Goal: Transaction & Acquisition: Register for event/course

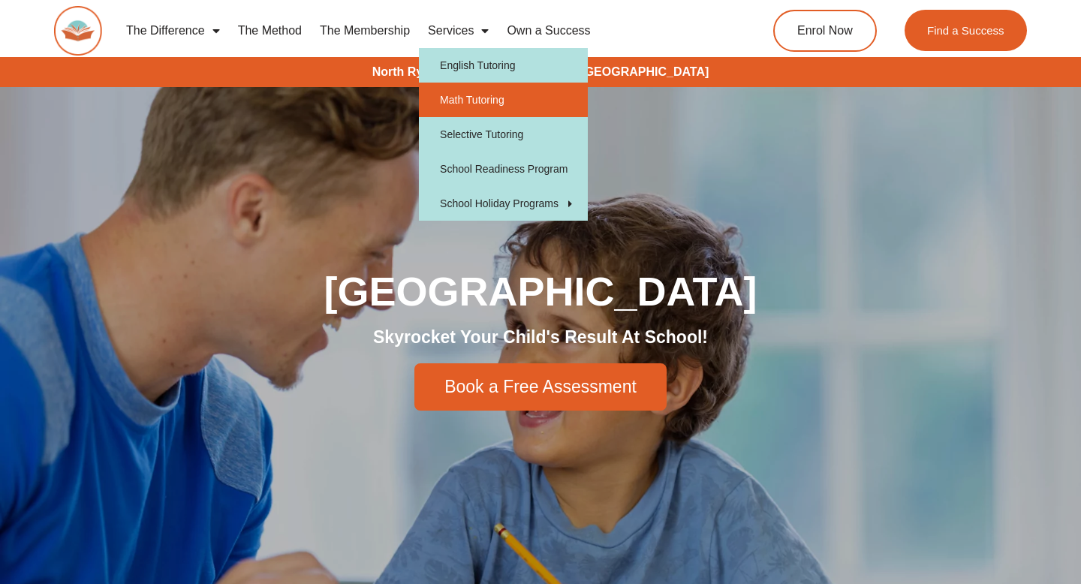
click at [479, 95] on link "Math Tutoring" at bounding box center [503, 100] width 169 height 35
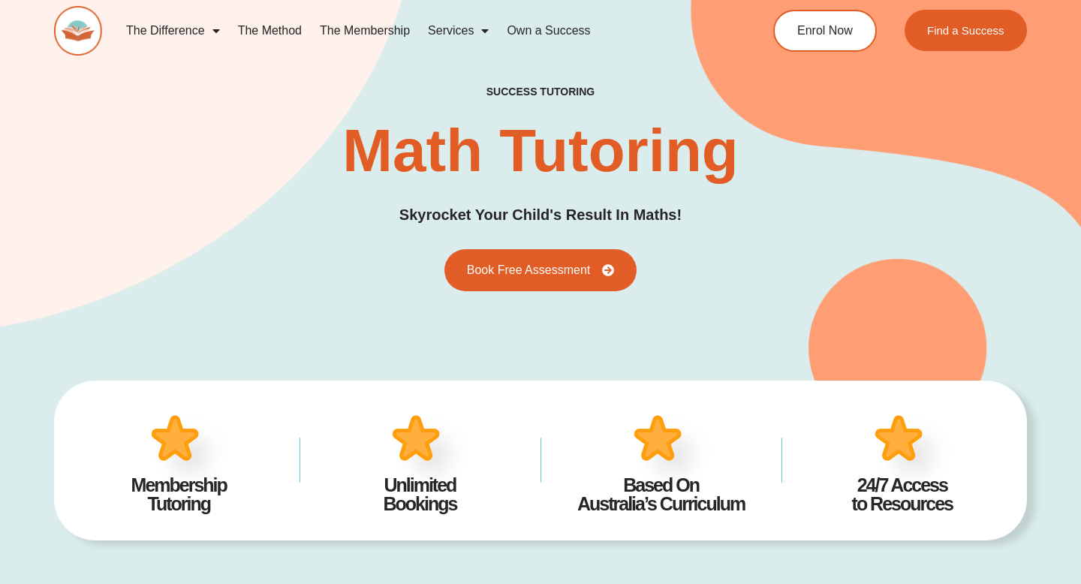
type input "*"
click at [847, 29] on span "Enrol Now" at bounding box center [825, 30] width 59 height 13
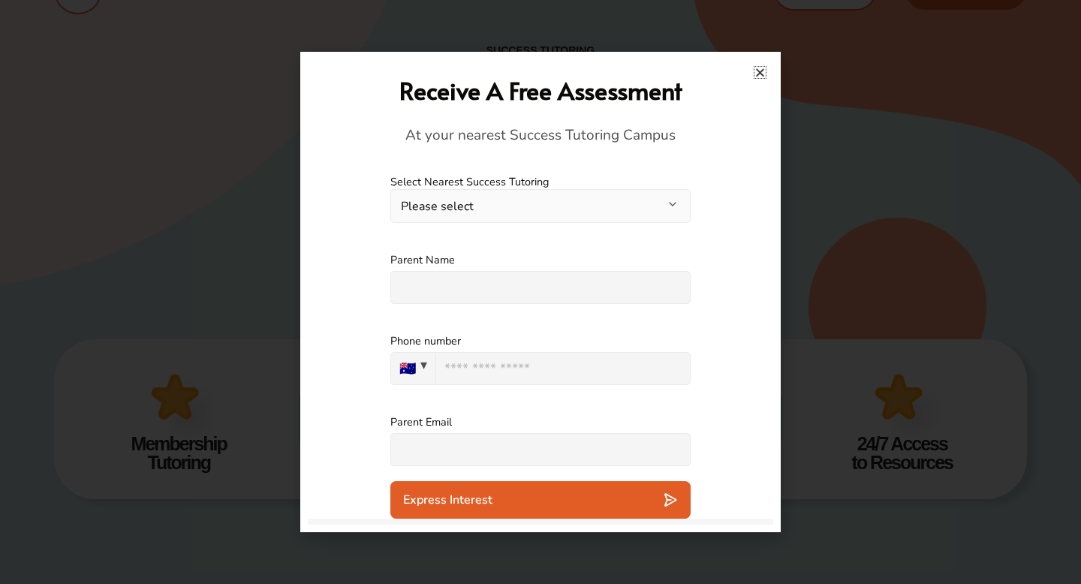
scroll to position [51, 0]
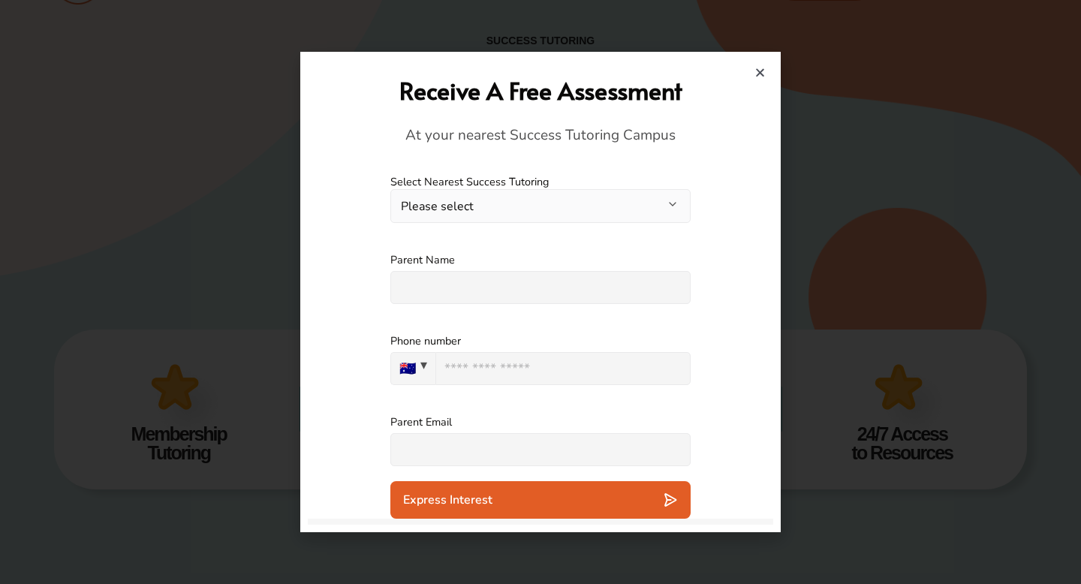
click at [631, 202] on button "Please select" at bounding box center [540, 206] width 300 height 34
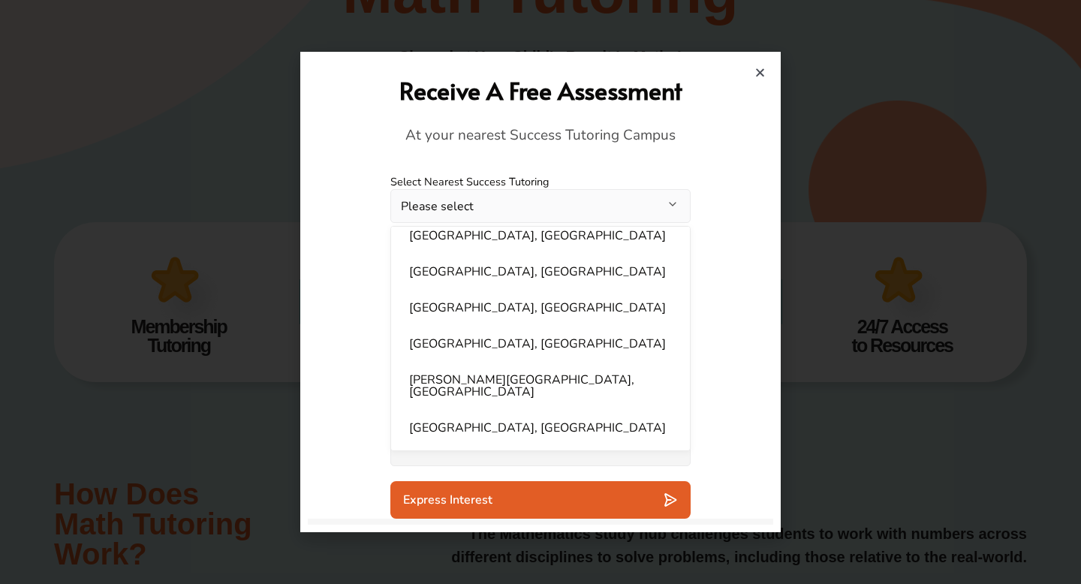
scroll to position [338, 0]
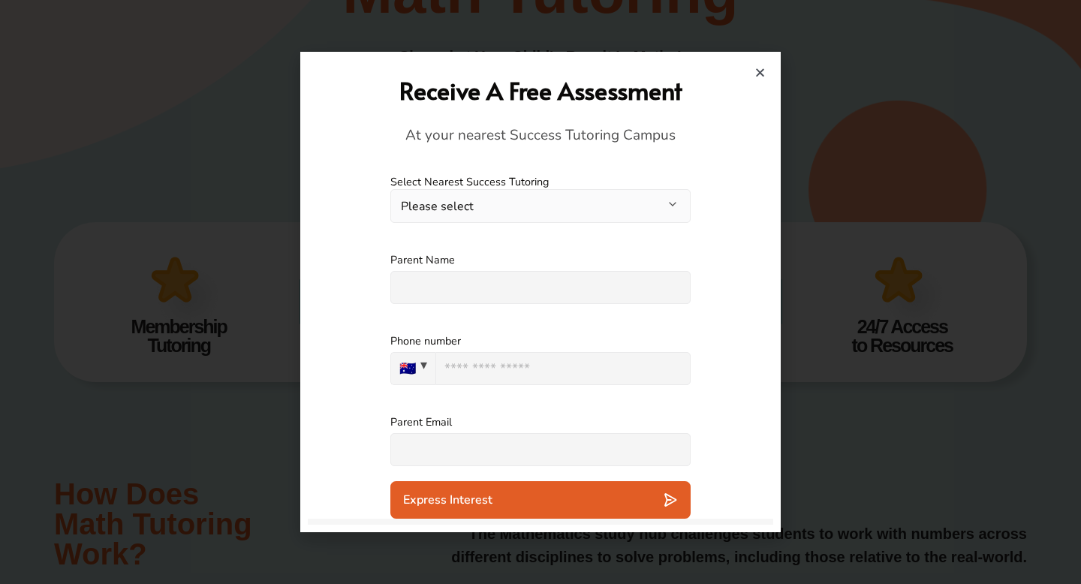
click at [754, 69] on icon "Close" at bounding box center [759, 72] width 11 height 11
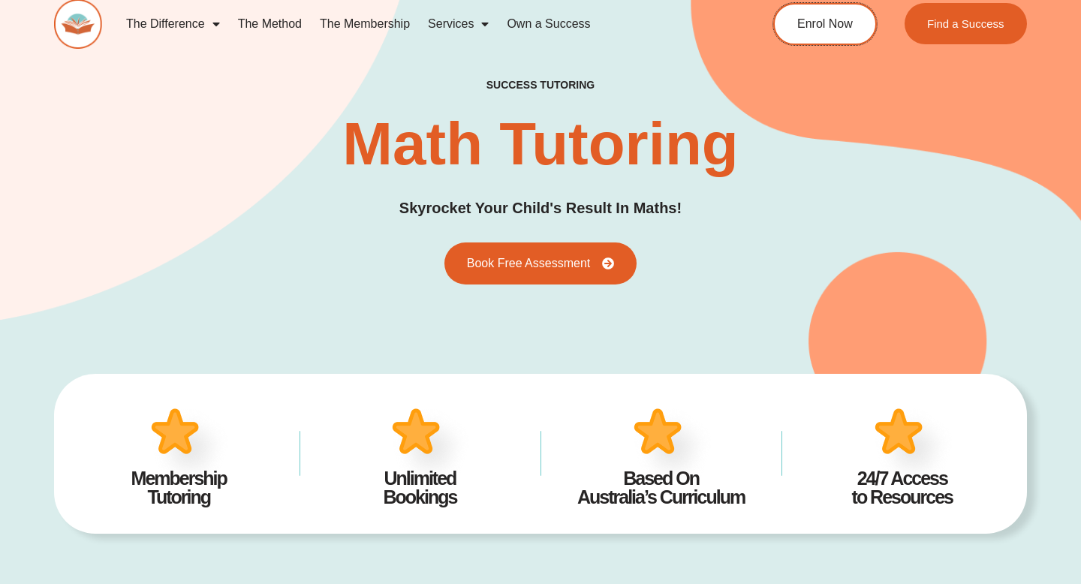
scroll to position [0, 0]
